Goal: Task Accomplishment & Management: Complete application form

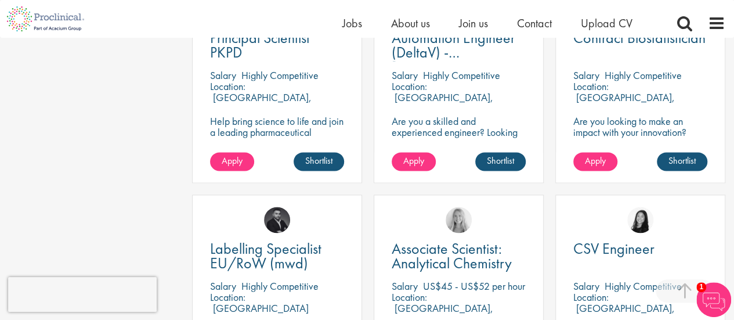
scroll to position [707, 0]
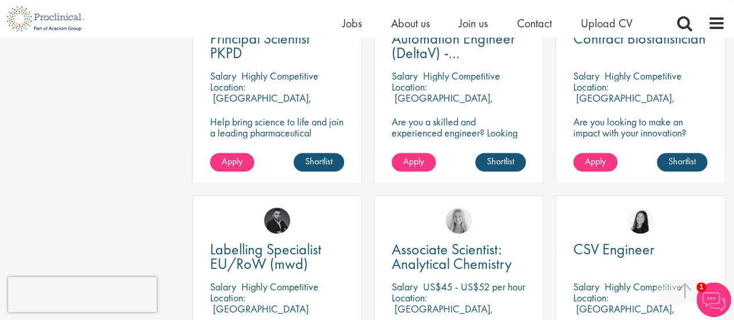
click at [419, 121] on p "Are you a skilled and experienced engineer? Looking for your next opportunity t…" at bounding box center [459, 143] width 134 height 55
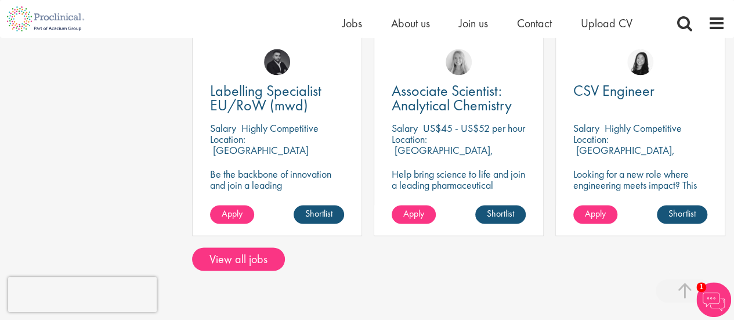
scroll to position [867, 0]
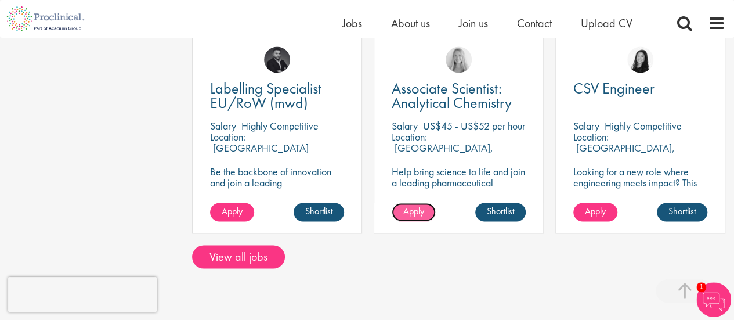
click at [423, 213] on span "Apply" at bounding box center [413, 211] width 21 height 12
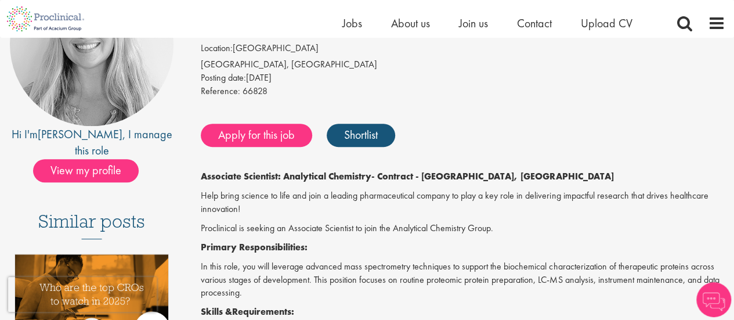
scroll to position [168, 0]
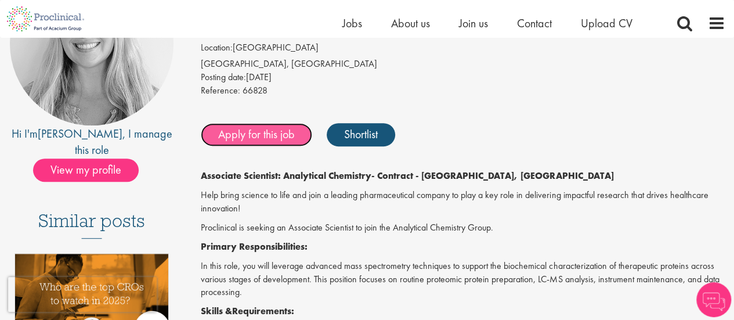
click at [262, 135] on link "Apply for this job" at bounding box center [256, 134] width 111 height 23
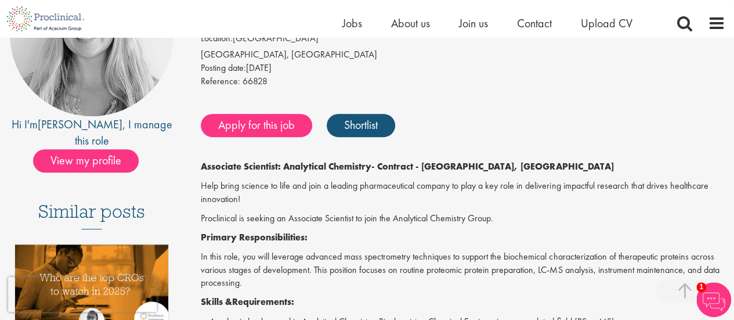
scroll to position [176, 0]
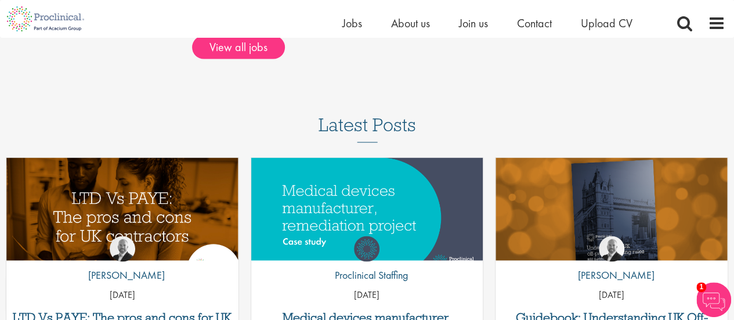
scroll to position [935, 0]
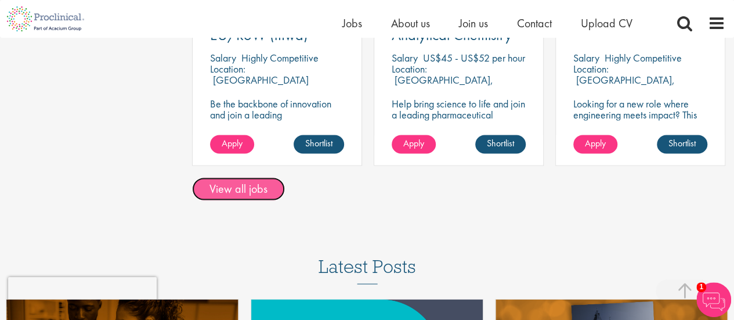
click at [240, 183] on link "View all jobs" at bounding box center [238, 188] width 93 height 23
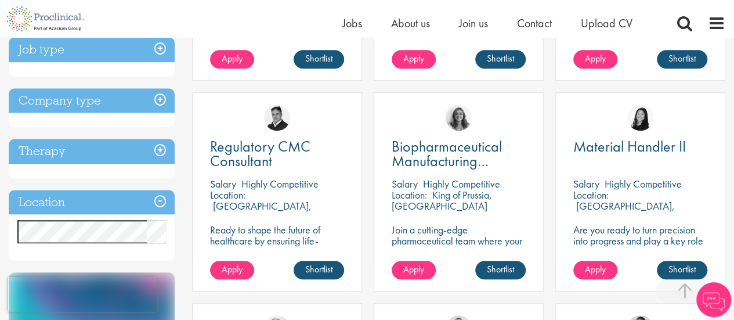
scroll to position [555, 0]
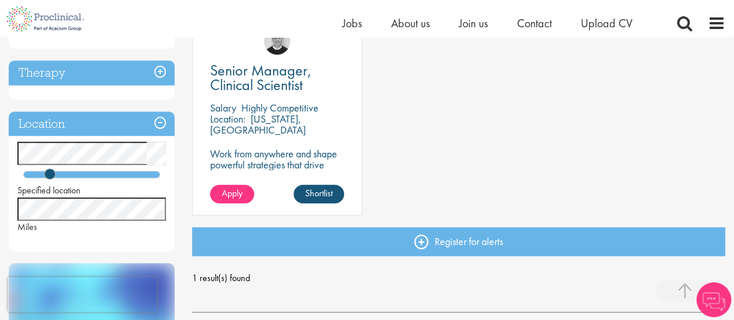
click at [404, 102] on div "Senior Manager, Clinical Scientist Salary Highly Competitive Location: New Jers…" at bounding box center [458, 121] width 545 height 211
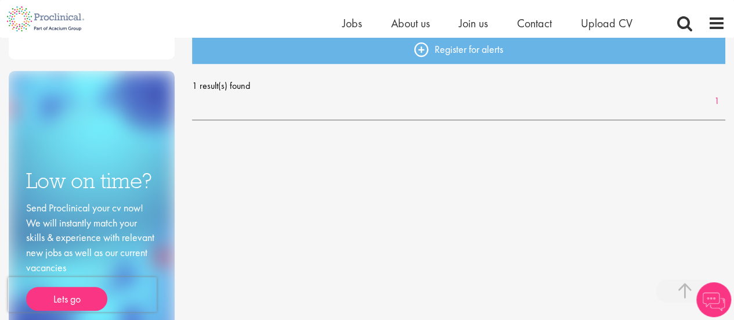
scroll to position [434, 0]
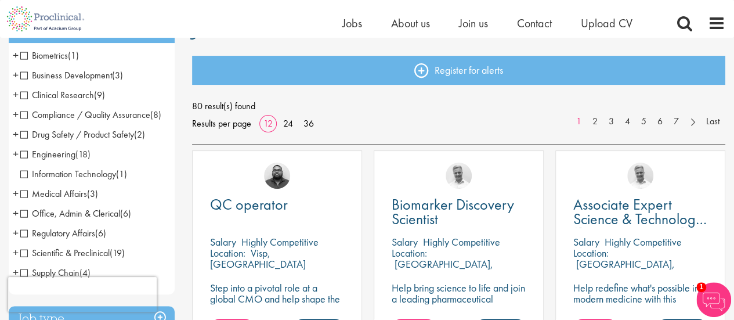
scroll to position [110, 0]
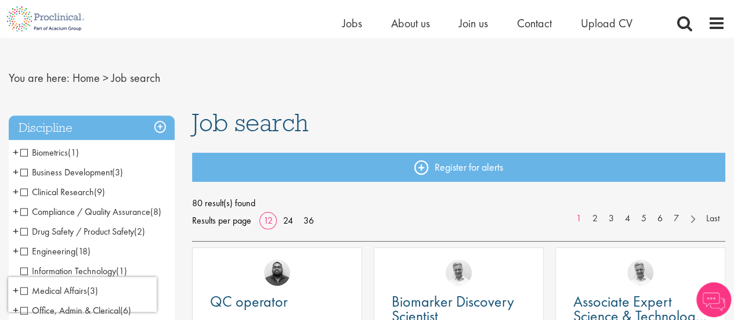
scroll to position [15, 0]
